Goal: Transaction & Acquisition: Purchase product/service

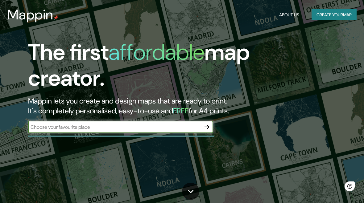
click at [199, 121] on div "​" at bounding box center [120, 127] width 185 height 12
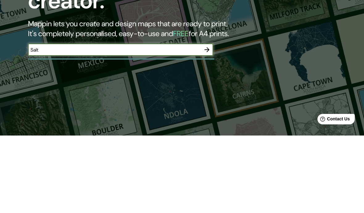
type input "Salta"
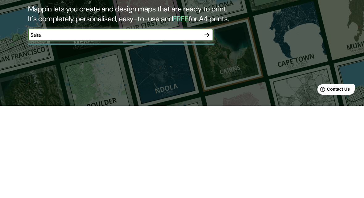
click at [205, 123] on icon "button" at bounding box center [206, 126] width 7 height 7
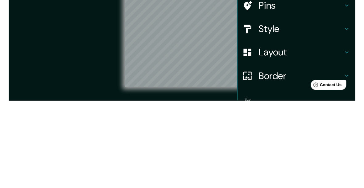
scroll to position [11, 0]
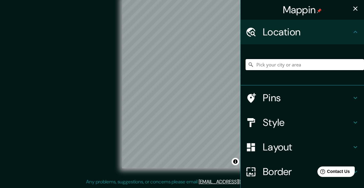
click at [279, 64] on input "Pick your city or area" at bounding box center [304, 64] width 118 height 11
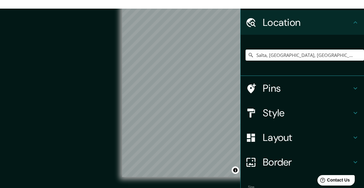
scroll to position [2, 0]
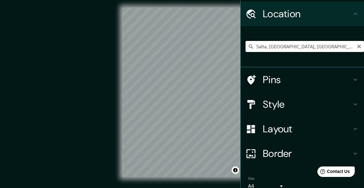
click at [265, 43] on input "Salta, [GEOGRAPHIC_DATA][PERSON_NAME], [GEOGRAPHIC_DATA]" at bounding box center [304, 46] width 118 height 11
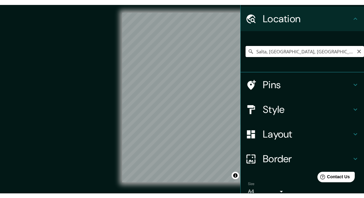
scroll to position [1, 0]
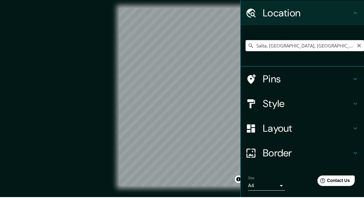
click at [334, 45] on input "Salta, [GEOGRAPHIC_DATA][PERSON_NAME], [GEOGRAPHIC_DATA]" at bounding box center [304, 46] width 118 height 11
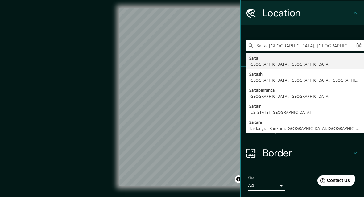
type input "Salta, [GEOGRAPHIC_DATA][PERSON_NAME], [GEOGRAPHIC_DATA]"
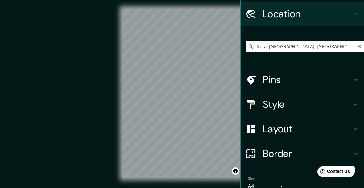
click at [332, 39] on div "Salta, [GEOGRAPHIC_DATA][PERSON_NAME], [GEOGRAPHIC_DATA]" at bounding box center [304, 46] width 118 height 31
click at [336, 43] on input "Salta, [GEOGRAPHIC_DATA][PERSON_NAME], [GEOGRAPHIC_DATA]" at bounding box center [304, 46] width 118 height 11
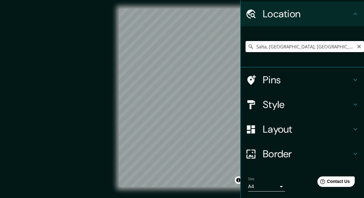
click at [356, 49] on input "Salta, [GEOGRAPHIC_DATA][PERSON_NAME], [GEOGRAPHIC_DATA]" at bounding box center [304, 46] width 118 height 11
click at [355, 43] on input "Salta, [GEOGRAPHIC_DATA][PERSON_NAME], [GEOGRAPHIC_DATA]" at bounding box center [304, 46] width 118 height 11
click at [355, 45] on input "Salta, [GEOGRAPHIC_DATA][PERSON_NAME], [GEOGRAPHIC_DATA]" at bounding box center [304, 46] width 118 height 11
click at [356, 44] on input "Salta, [GEOGRAPHIC_DATA][PERSON_NAME], [GEOGRAPHIC_DATA]" at bounding box center [304, 46] width 118 height 11
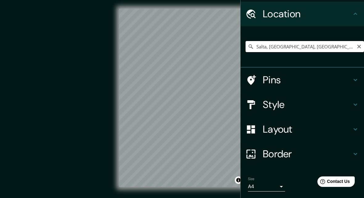
click at [355, 45] on input "Salta, [GEOGRAPHIC_DATA][PERSON_NAME], [GEOGRAPHIC_DATA]" at bounding box center [304, 46] width 118 height 11
click at [354, 45] on input "Salta, [GEOGRAPHIC_DATA][PERSON_NAME], [GEOGRAPHIC_DATA]" at bounding box center [304, 46] width 118 height 11
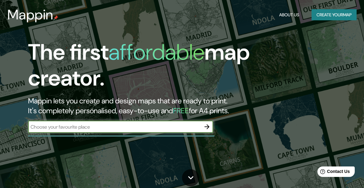
click at [322, 14] on button "Create your map" at bounding box center [333, 14] width 45 height 11
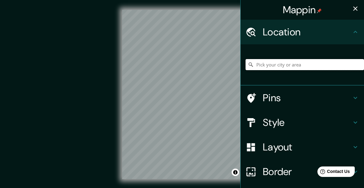
click at [279, 65] on input "Pick your city or area" at bounding box center [304, 64] width 118 height 11
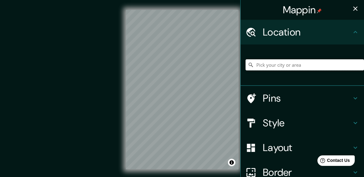
click at [274, 60] on input "Pick your city or area" at bounding box center [304, 64] width 118 height 11
click at [272, 64] on input "Pick your city or area" at bounding box center [304, 64] width 118 height 11
click at [275, 67] on input "Pick your city or area" at bounding box center [304, 64] width 118 height 11
click at [275, 63] on input "Pick your city or area" at bounding box center [304, 64] width 118 height 11
click at [276, 62] on input "Pick your city or area" at bounding box center [304, 64] width 118 height 11
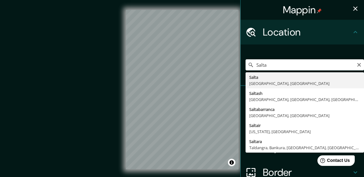
type input "Salta, [GEOGRAPHIC_DATA][PERSON_NAME], [GEOGRAPHIC_DATA]"
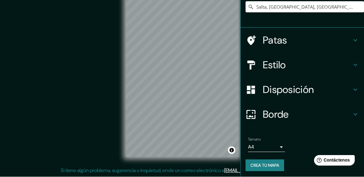
scroll to position [57, 0]
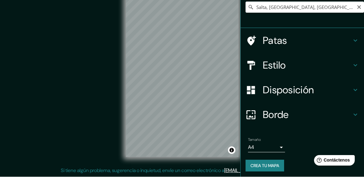
click at [357, 5] on icon "Claro" at bounding box center [358, 7] width 5 height 5
click at [314, 5] on input "Elige tu ciudad o zona" at bounding box center [304, 7] width 118 height 11
click at [303, 4] on input "Elige tu ciudad o zona" at bounding box center [304, 7] width 118 height 11
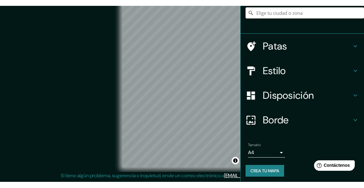
scroll to position [46, 0]
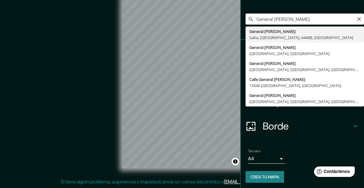
type input "General Ángel Pacheco, Salta, Provincia de Salta, A4408, Argentina"
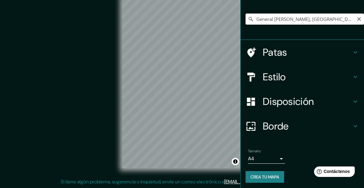
click at [360, 17] on icon "Claro" at bounding box center [358, 19] width 5 height 5
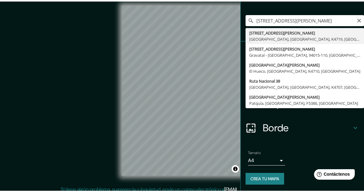
scroll to position [45, 0]
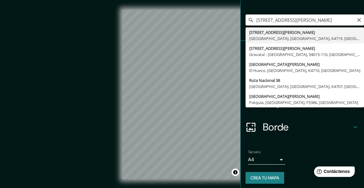
click at [356, 24] on input "[STREET_ADDRESS][PERSON_NAME]" at bounding box center [304, 19] width 118 height 11
click at [354, 22] on input "[STREET_ADDRESS][PERSON_NAME]" at bounding box center [304, 19] width 118 height 11
click at [356, 17] on input "[STREET_ADDRESS][PERSON_NAME]" at bounding box center [304, 19] width 118 height 11
type input "[STREET_ADDRESS][PERSON_NAME]"
click at [358, 18] on icon "Claro" at bounding box center [359, 20] width 4 height 4
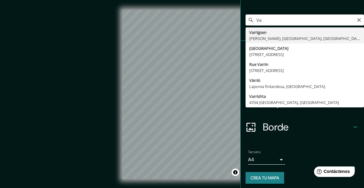
type input "V"
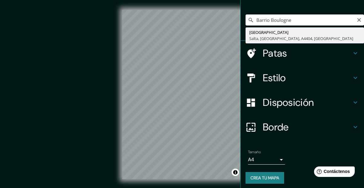
type input "Boulogne Sur Mer, Salta, Provincia de Salta, A4404, Argentina"
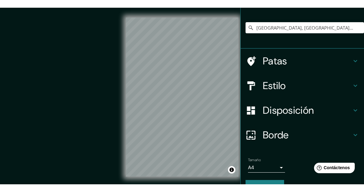
scroll to position [42, 0]
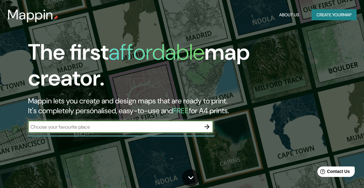
click at [337, 17] on button "Create your map" at bounding box center [333, 14] width 45 height 11
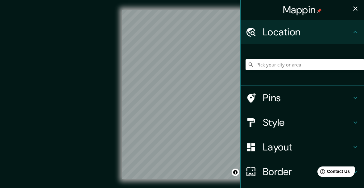
click at [337, 31] on h4 "Location" at bounding box center [307, 32] width 89 height 12
click at [315, 122] on h4 "Style" at bounding box center [307, 123] width 89 height 12
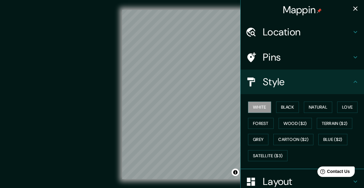
click at [316, 105] on button "Natural" at bounding box center [318, 107] width 28 height 11
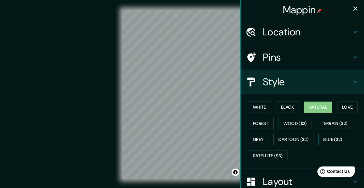
click at [334, 127] on button "Terrain ($2)" at bounding box center [335, 123] width 36 height 11
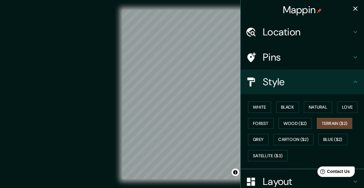
click at [296, 119] on button "Wood ($2)" at bounding box center [294, 123] width 33 height 11
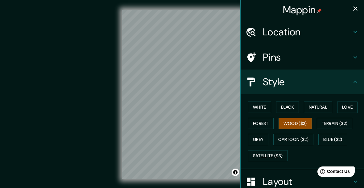
click at [274, 151] on button "Satellite ($3)" at bounding box center [267, 155] width 39 height 11
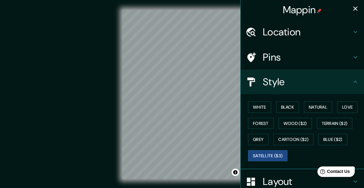
click at [354, 26] on div "Location" at bounding box center [301, 32] width 123 height 25
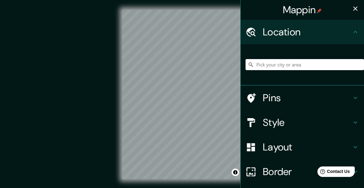
click at [302, 58] on div at bounding box center [304, 64] width 118 height 31
click at [300, 62] on input "Pick your city or area" at bounding box center [304, 64] width 118 height 11
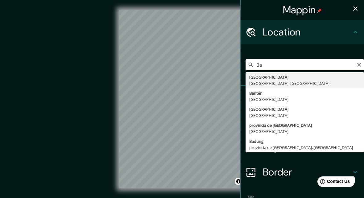
type input "B"
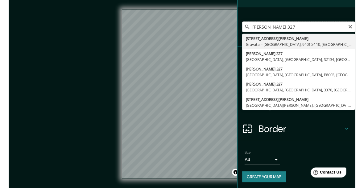
scroll to position [36, 0]
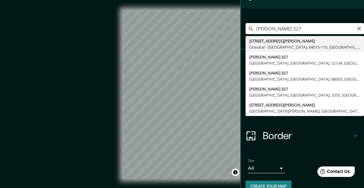
click at [328, 24] on input "[PERSON_NAME] 327" at bounding box center [304, 28] width 118 height 11
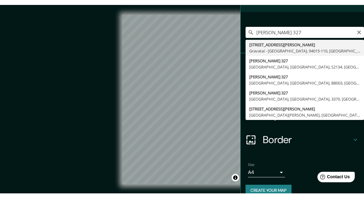
scroll to position [37, 0]
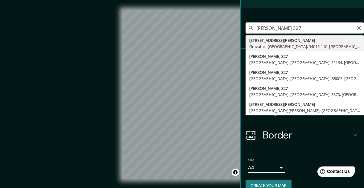
click at [328, 26] on input "[PERSON_NAME] 327" at bounding box center [304, 27] width 118 height 11
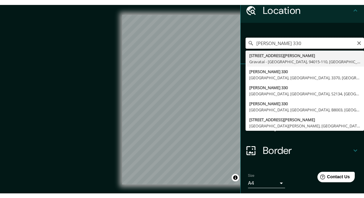
scroll to position [24, 0]
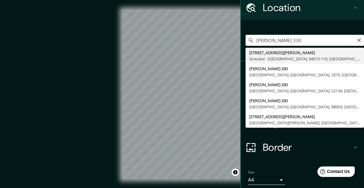
click at [324, 35] on input "[PERSON_NAME] 330" at bounding box center [304, 40] width 118 height 11
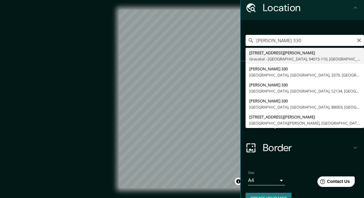
click at [355, 37] on input "[PERSON_NAME] 330" at bounding box center [304, 40] width 118 height 11
click at [354, 35] on input "[PERSON_NAME] 330" at bounding box center [304, 40] width 118 height 11
click at [359, 35] on input "[PERSON_NAME] 330" at bounding box center [304, 40] width 118 height 11
click at [322, 37] on input "[PERSON_NAME] 330" at bounding box center [304, 40] width 118 height 11
type input "B"
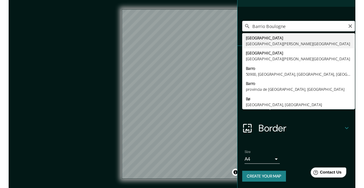
scroll to position [36, 0]
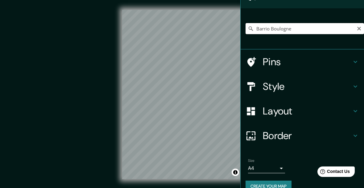
click at [328, 24] on input "Barrio Boulogne" at bounding box center [304, 28] width 118 height 11
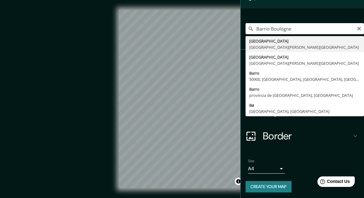
click at [321, 24] on input "Barrio Boulogne" at bounding box center [304, 28] width 118 height 11
click at [322, 29] on input "Barrio Boulogne" at bounding box center [304, 28] width 118 height 11
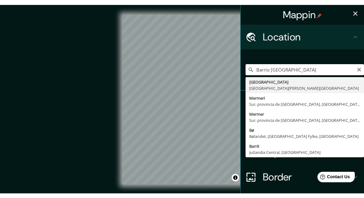
scroll to position [0, 0]
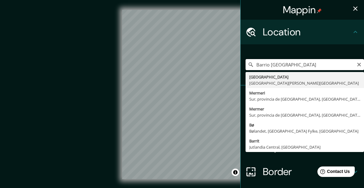
click at [356, 60] on input "Barrio [GEOGRAPHIC_DATA]" at bounding box center [304, 64] width 118 height 11
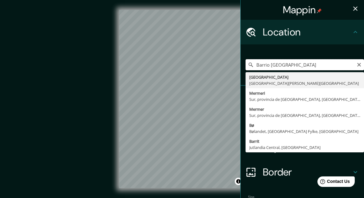
click at [337, 62] on input "Barrio [GEOGRAPHIC_DATA]" at bounding box center [304, 64] width 118 height 11
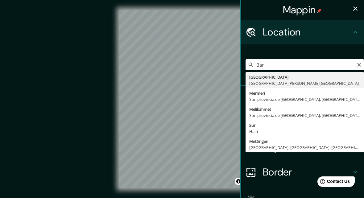
type input "Ba"
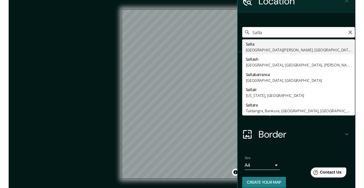
scroll to position [32, 0]
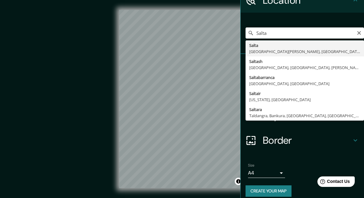
type input "Salta, [GEOGRAPHIC_DATA][PERSON_NAME], [GEOGRAPHIC_DATA]"
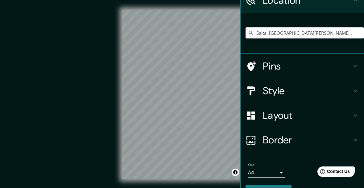
click at [334, 118] on h4 "Layout" at bounding box center [307, 115] width 89 height 12
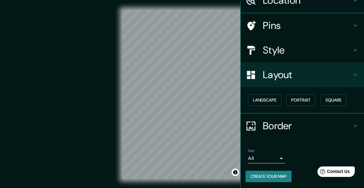
scroll to position [31, 0]
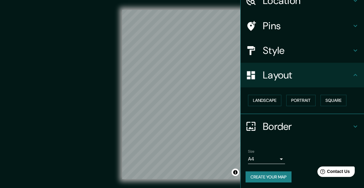
click at [351, 126] on h4 "Border" at bounding box center [307, 127] width 89 height 12
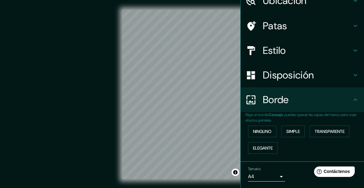
click at [299, 129] on font "Simple" at bounding box center [293, 132] width 14 height 6
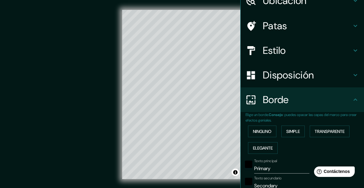
click at [266, 128] on font "Ninguno" at bounding box center [262, 132] width 18 height 8
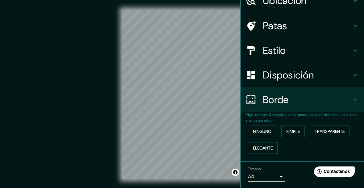
click at [304, 66] on div "Disposición" at bounding box center [301, 75] width 123 height 25
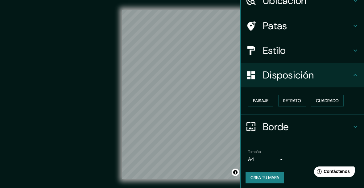
click at [265, 99] on font "Paisaje" at bounding box center [260, 101] width 15 height 6
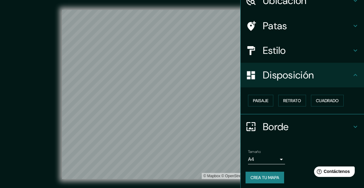
click at [293, 98] on font "Retrato" at bounding box center [292, 101] width 18 height 6
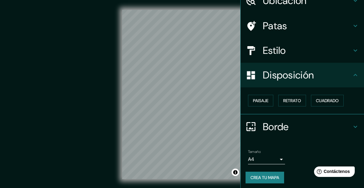
click at [327, 97] on font "Cuadrado" at bounding box center [327, 101] width 23 height 8
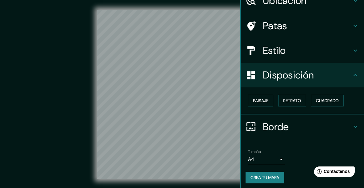
click at [261, 95] on button "Paisaje" at bounding box center [260, 101] width 25 height 12
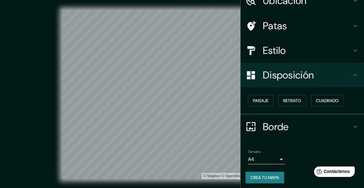
click at [326, 45] on h4 "Estilo" at bounding box center [307, 50] width 89 height 12
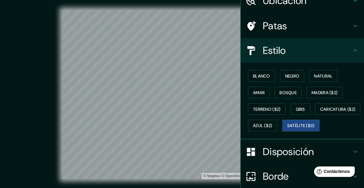
click at [272, 122] on font "Azul ($2)" at bounding box center [262, 126] width 19 height 8
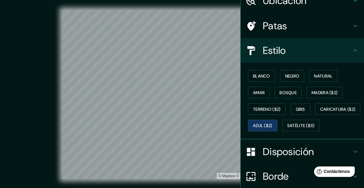
click at [276, 107] on font "Terreno ($2)" at bounding box center [267, 110] width 28 height 6
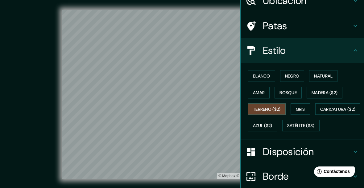
click at [287, 129] on font "Satélite ($3)" at bounding box center [300, 126] width 27 height 6
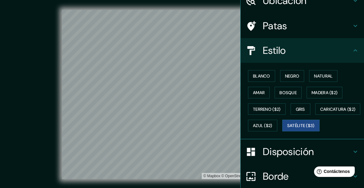
click at [324, 73] on font "Natural" at bounding box center [323, 76] width 18 height 6
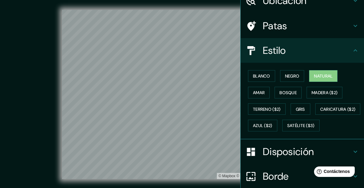
click at [263, 93] on font "Amar" at bounding box center [259, 93] width 12 height 6
click at [291, 90] on font "Bosque" at bounding box center [287, 93] width 17 height 6
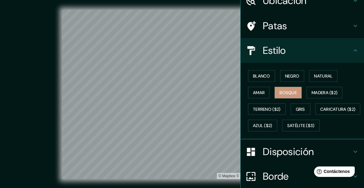
click at [328, 87] on button "Madera ($2)" at bounding box center [324, 93] width 36 height 12
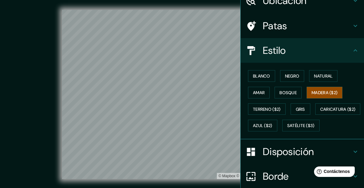
click at [305, 104] on button "Gris" at bounding box center [300, 110] width 20 height 12
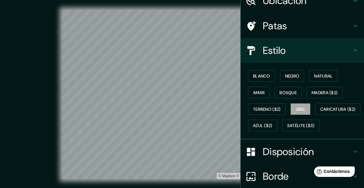
click at [272, 123] on font "Azul ($2)" at bounding box center [262, 126] width 19 height 6
click at [287, 129] on font "Satélite ($3)" at bounding box center [300, 126] width 27 height 6
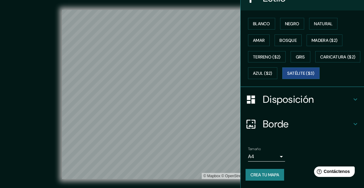
scroll to position [96, 0]
click at [268, 181] on button "Crea tu mapa" at bounding box center [264, 175] width 39 height 12
click at [268, 181] on div "Crea tu mapa" at bounding box center [301, 175] width 113 height 12
click at [31, 96] on div "© Mapbox © OpenStreetMap Mejorar este mapa © Maxar" at bounding box center [181, 95] width 327 height 170
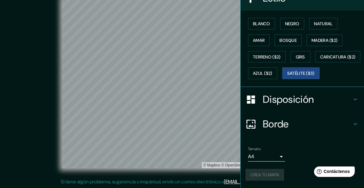
click at [313, 104] on font "Disposición" at bounding box center [288, 99] width 51 height 13
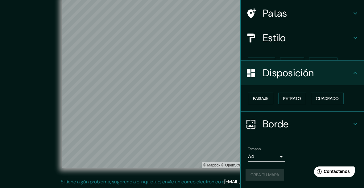
scroll to position [32, 0]
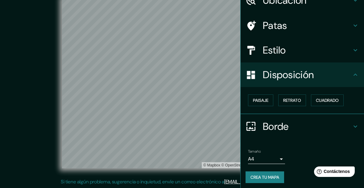
click at [315, 128] on h4 "Borde" at bounding box center [307, 127] width 89 height 12
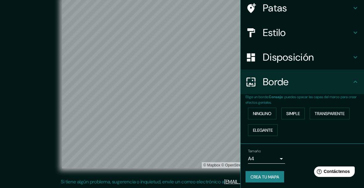
scroll to position [48, 0]
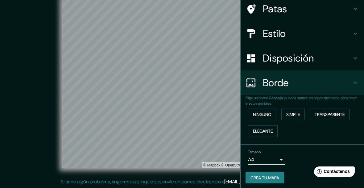
click at [276, 175] on font "Crea tu mapa" at bounding box center [264, 178] width 29 height 6
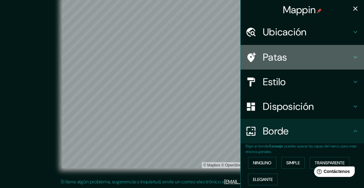
scroll to position [0, 0]
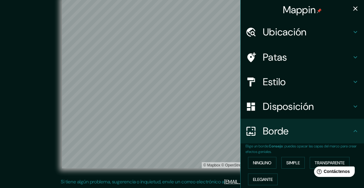
click at [355, 54] on icon at bounding box center [354, 57] width 7 height 7
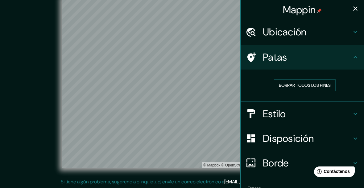
click at [321, 81] on font "Borrar todos los pines" at bounding box center [305, 85] width 52 height 8
click at [354, 28] on icon at bounding box center [354, 31] width 7 height 7
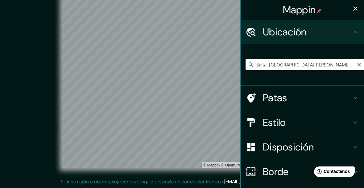
click at [360, 61] on button "Claro" at bounding box center [358, 64] width 5 height 6
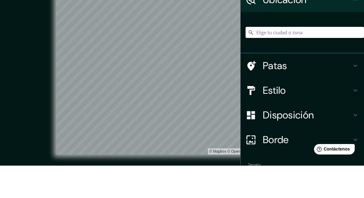
scroll to position [10, 0]
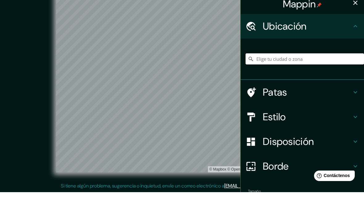
paste input "Centro de Salud N° 29"
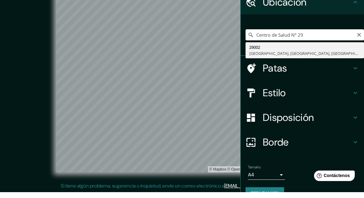
scroll to position [29, 0]
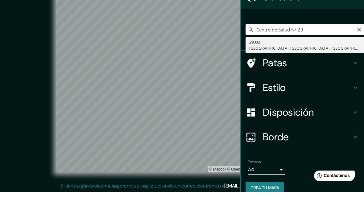
click at [256, 30] on input "Centro de Salud N° 29" at bounding box center [304, 35] width 118 height 11
click at [317, 30] on input "Centro de Salud N° 29" at bounding box center [304, 35] width 118 height 11
click at [326, 30] on input "Centro de Salud N° 29" at bounding box center [304, 35] width 118 height 11
type input "Centro"
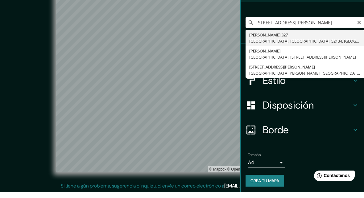
scroll to position [36, 0]
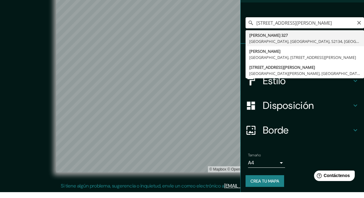
type input "[PERSON_NAME], Salta, [GEOGRAPHIC_DATA][PERSON_NAME], 4400, [GEOGRAPHIC_DATA]"
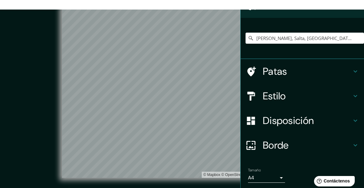
scroll to position [1, 0]
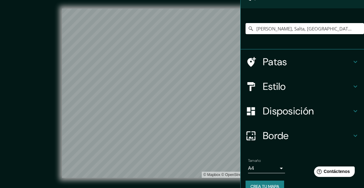
click at [292, 83] on h4 "Estilo" at bounding box center [307, 86] width 89 height 12
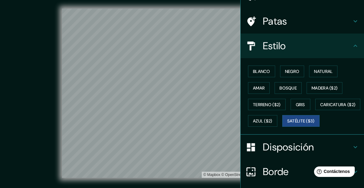
click at [299, 70] on font "Negro" at bounding box center [292, 72] width 14 height 6
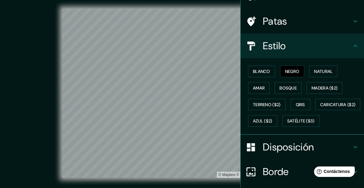
click at [270, 71] on font "Blanco" at bounding box center [261, 72] width 17 height 6
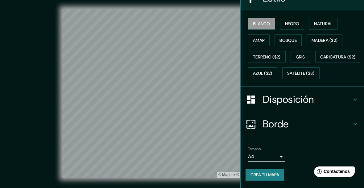
scroll to position [96, 0]
click at [279, 159] on body "Mappin Ubicación [PERSON_NAME], [GEOGRAPHIC_DATA], [GEOGRAPHIC_DATA][PERSON_NAM…" at bounding box center [182, 93] width 364 height 188
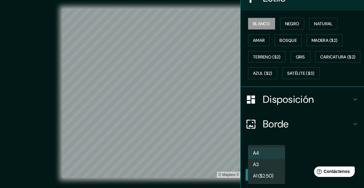
click at [295, 157] on div at bounding box center [182, 94] width 364 height 188
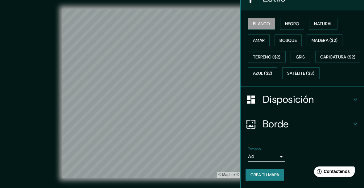
click at [273, 176] on font "Crea tu mapa" at bounding box center [264, 175] width 29 height 6
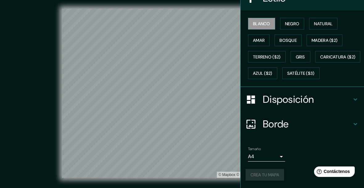
click at [278, 179] on font "Crea tu mapa" at bounding box center [264, 175] width 29 height 8
click at [277, 179] on div "Crea tu mapa" at bounding box center [301, 175] width 113 height 12
click at [277, 177] on div "Crea tu mapa" at bounding box center [301, 175] width 113 height 12
click at [333, 102] on h4 "Disposición" at bounding box center [307, 99] width 89 height 12
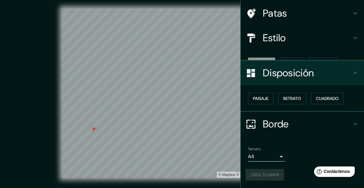
scroll to position [32, 0]
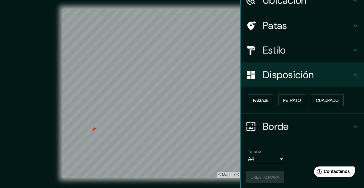
click at [265, 100] on font "Paisaje" at bounding box center [260, 101] width 15 height 6
click at [286, 100] on font "Retrato" at bounding box center [292, 101] width 18 height 6
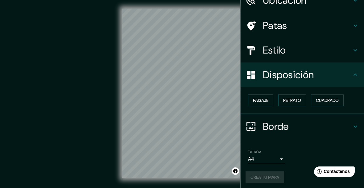
click at [321, 98] on font "Cuadrado" at bounding box center [327, 101] width 23 height 6
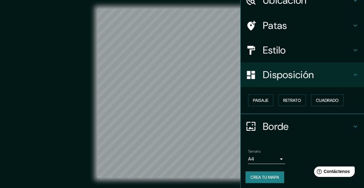
click at [262, 101] on font "Paisaje" at bounding box center [260, 101] width 15 height 6
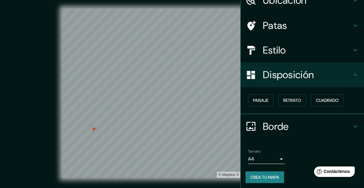
click at [274, 124] on font "Borde" at bounding box center [276, 126] width 26 height 13
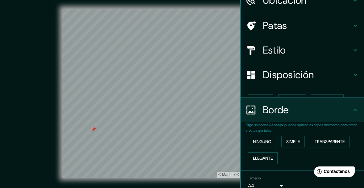
scroll to position [31, 0]
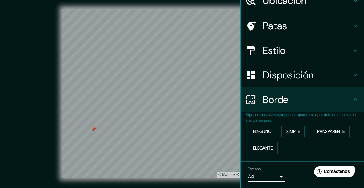
click at [269, 149] on font "Elegante" at bounding box center [263, 148] width 20 height 6
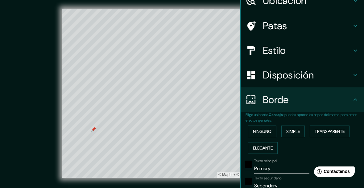
click at [296, 132] on font "Simple" at bounding box center [293, 132] width 14 height 6
click at [270, 129] on font "Ninguno" at bounding box center [262, 132] width 18 height 6
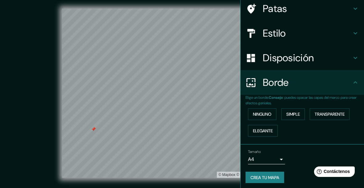
scroll to position [48, 0]
click at [271, 176] on font "Crea tu mapa" at bounding box center [264, 178] width 29 height 6
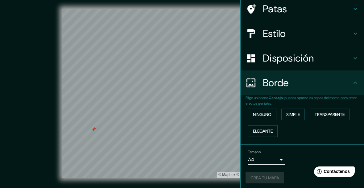
click at [290, 10] on h4 "Patas" at bounding box center [307, 9] width 89 height 12
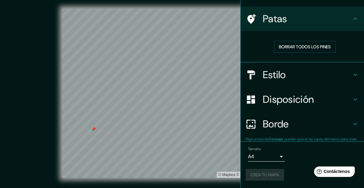
scroll to position [36, 0]
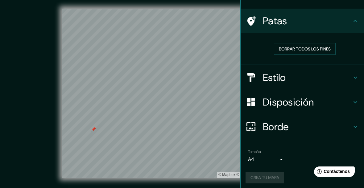
click at [298, 49] on font "Borrar todos los pines" at bounding box center [305, 49] width 52 height 6
click at [268, 176] on font "Crea tu mapa" at bounding box center [264, 178] width 29 height 6
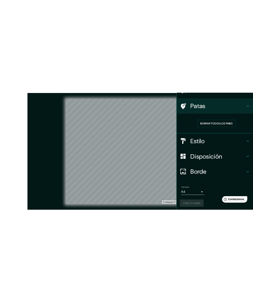
scroll to position [26, 0]
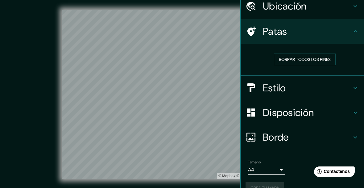
click at [260, 183] on div "Crea tu mapa" at bounding box center [301, 188] width 113 height 12
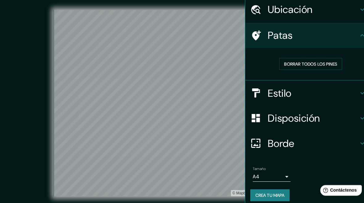
scroll to position [22, 0]
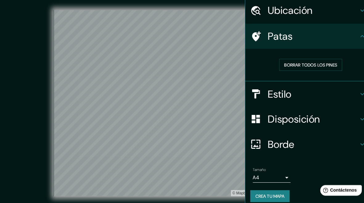
click at [276, 190] on font "Crea tu mapa" at bounding box center [264, 193] width 29 height 6
click at [277, 189] on div "Crea tu mapa" at bounding box center [301, 192] width 113 height 12
click at [277, 188] on div "Crea tu mapa" at bounding box center [301, 192] width 113 height 12
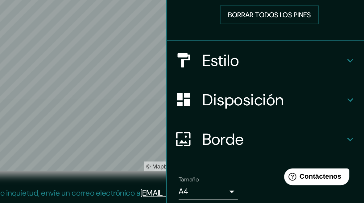
scroll to position [9, 0]
